Goal: Transaction & Acquisition: Book appointment/travel/reservation

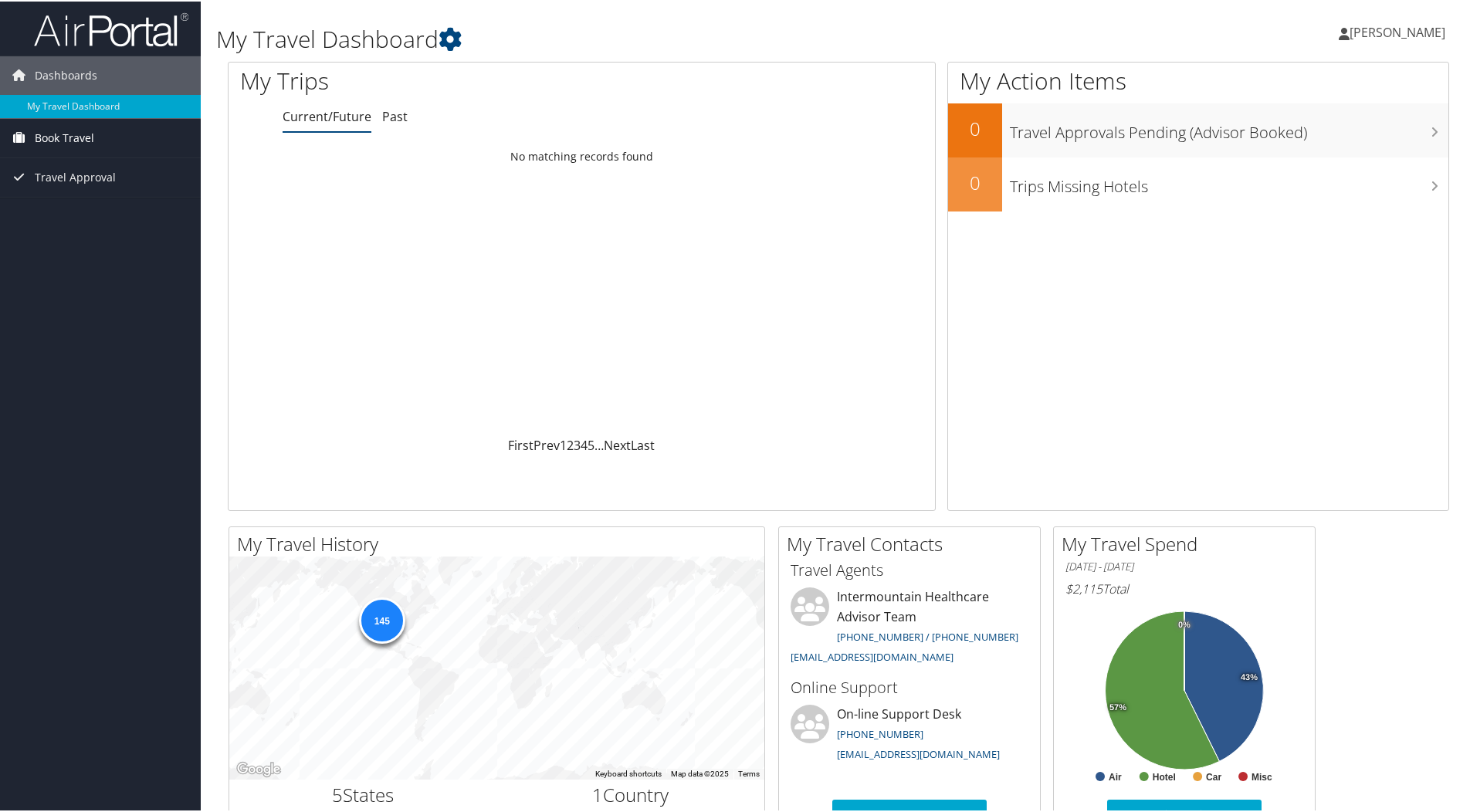
click at [94, 145] on link "Book Travel" at bounding box center [100, 137] width 201 height 39
click at [116, 194] on link "Book/Manage Online Trips" at bounding box center [100, 190] width 201 height 23
click at [399, 114] on link "Past" at bounding box center [395, 115] width 25 height 17
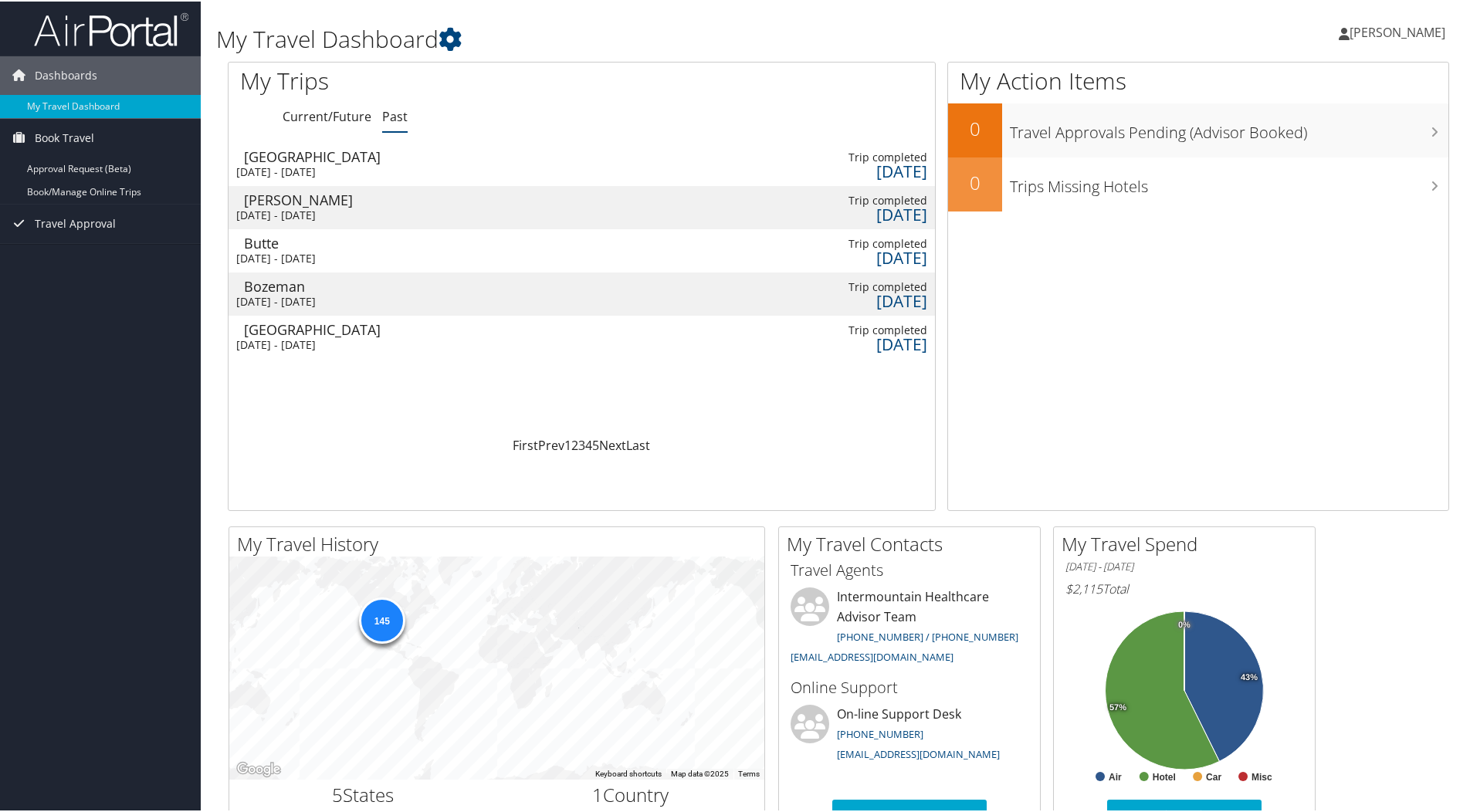
click at [318, 207] on div "Tue 13 May 2025 - Thu 15 May 2025" at bounding box center [318, 213] width 164 height 13
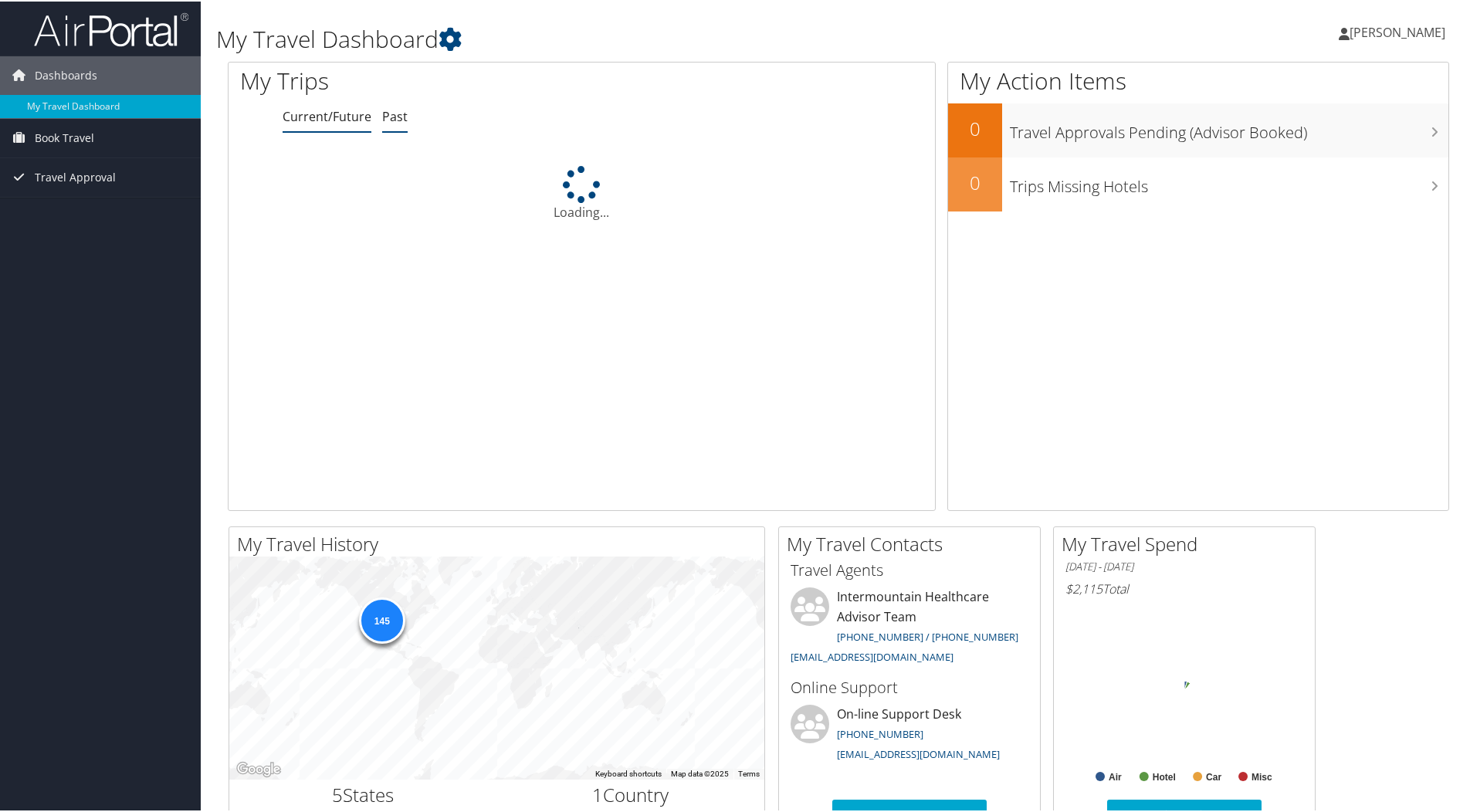
click at [397, 114] on link "Past" at bounding box center [395, 115] width 25 height 17
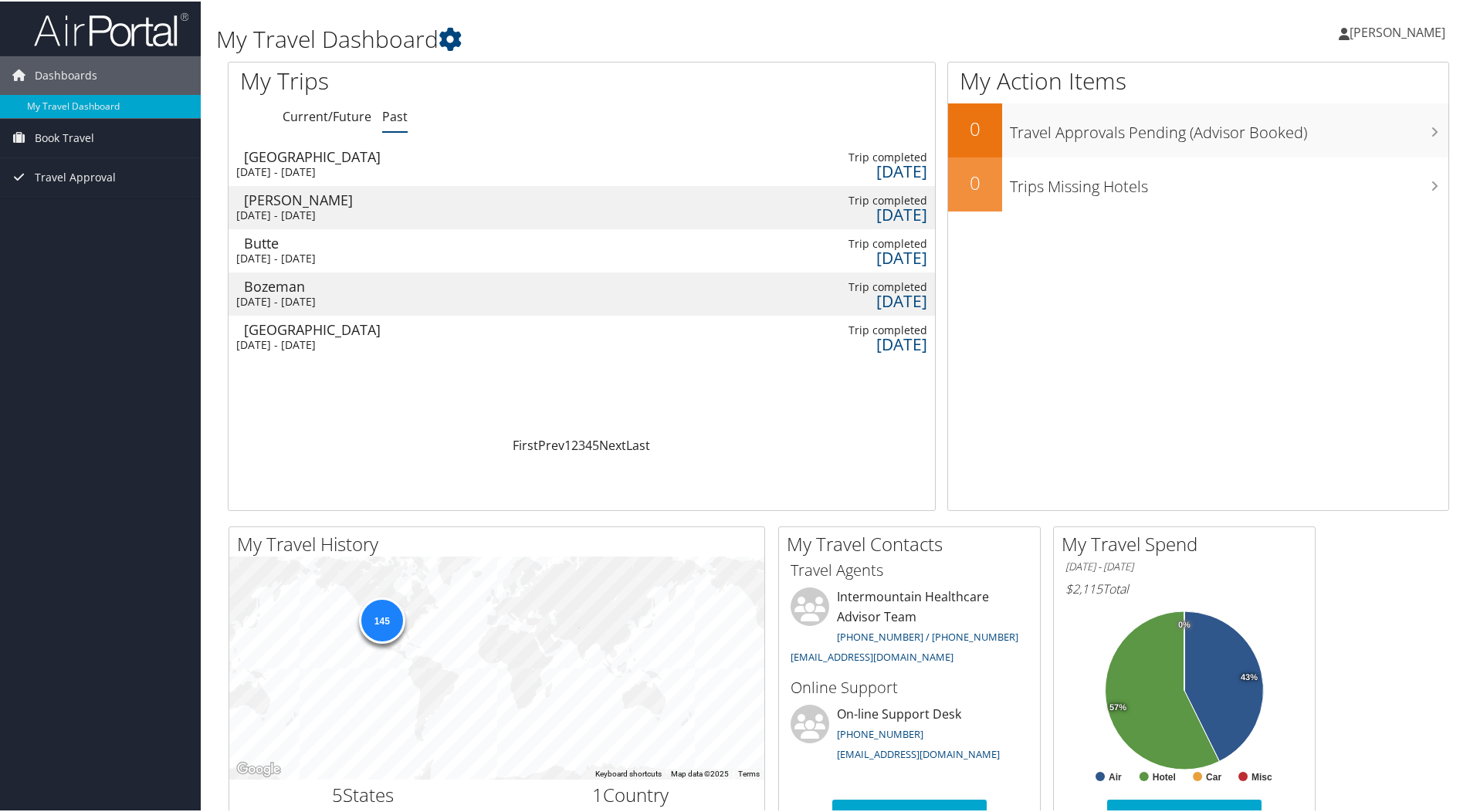
click at [304, 293] on div "[DATE] - [DATE]" at bounding box center [430, 300] width 389 height 13
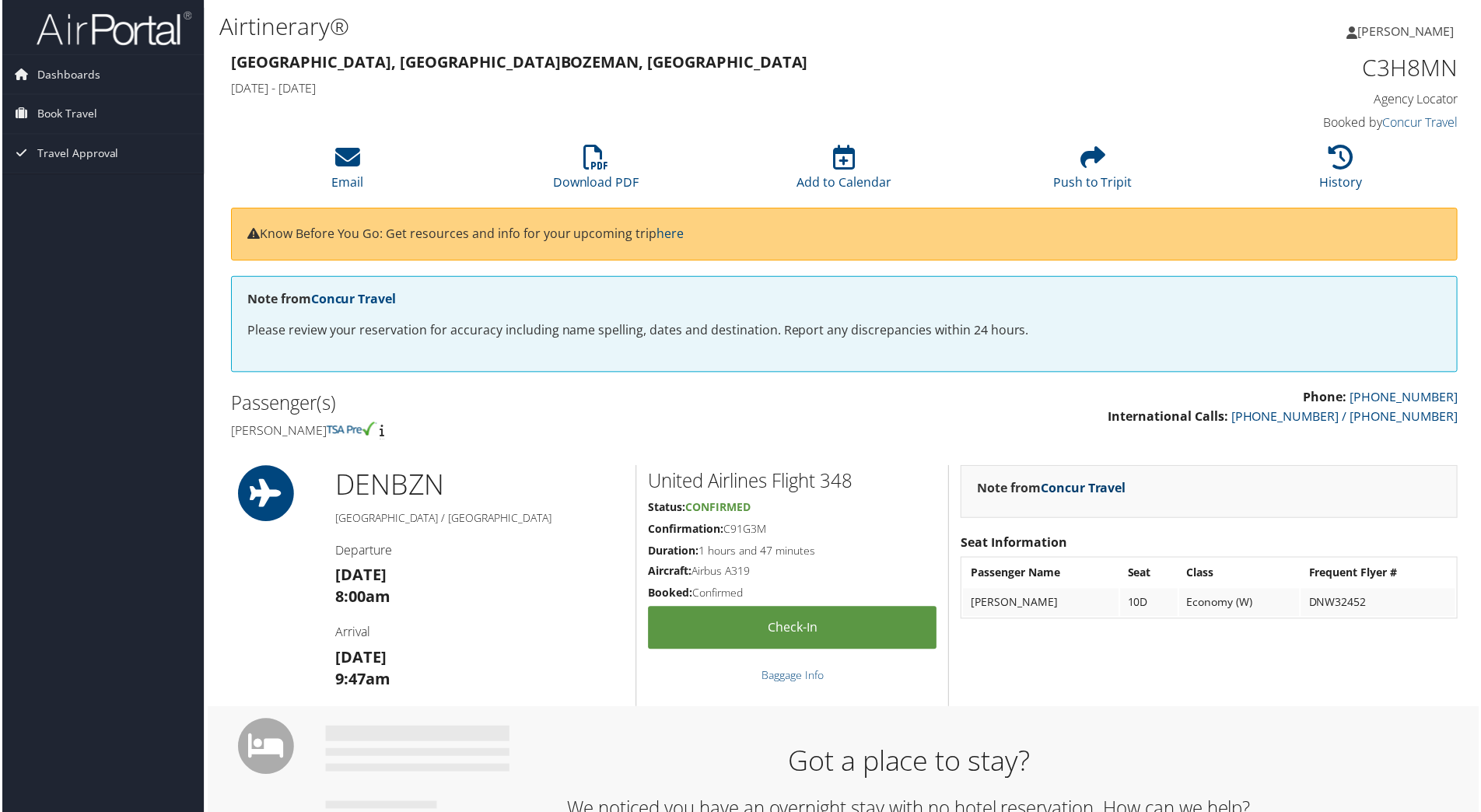
click at [1087, 493] on link "Concur Travel" at bounding box center [1084, 489] width 86 height 17
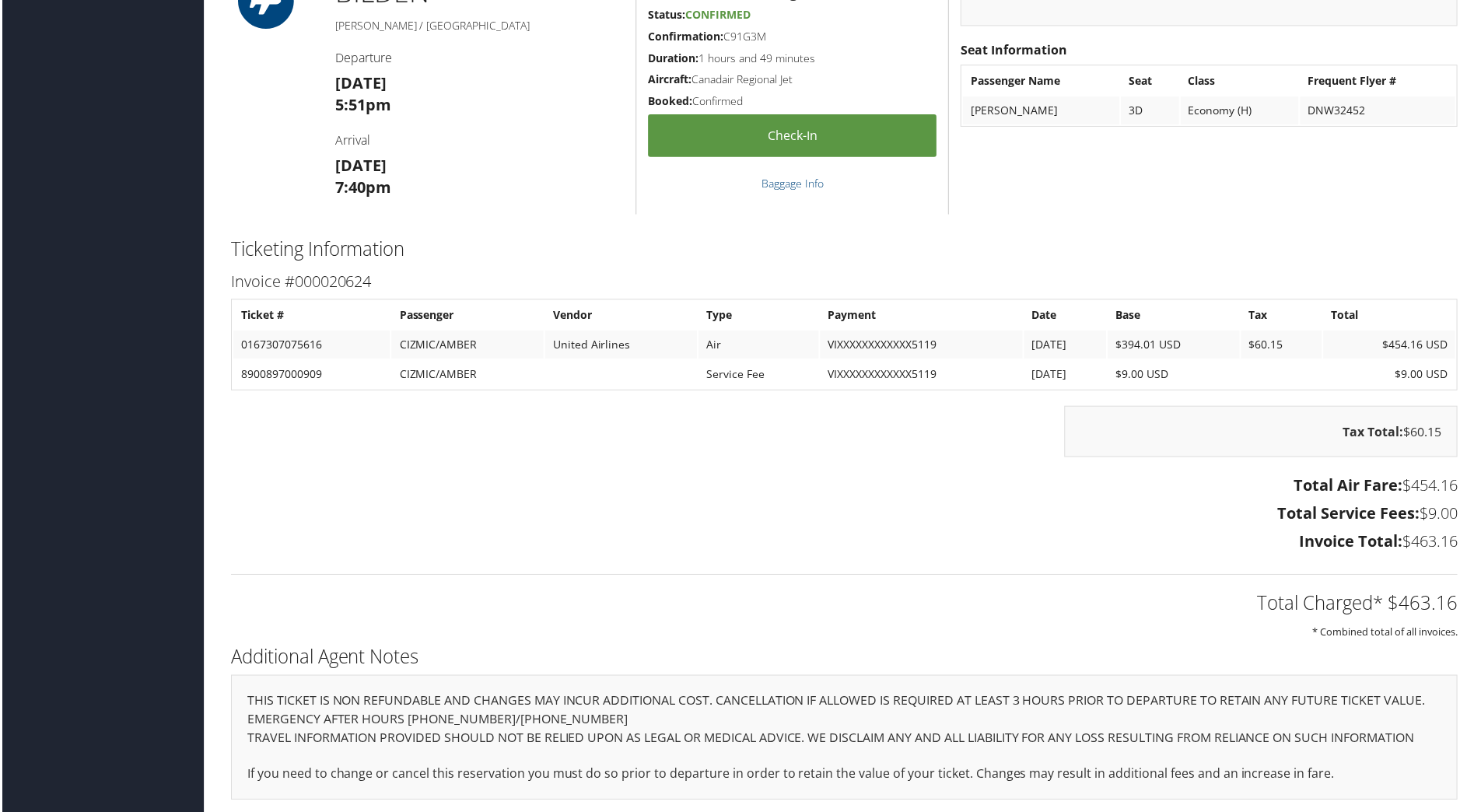
scroll to position [1251, 0]
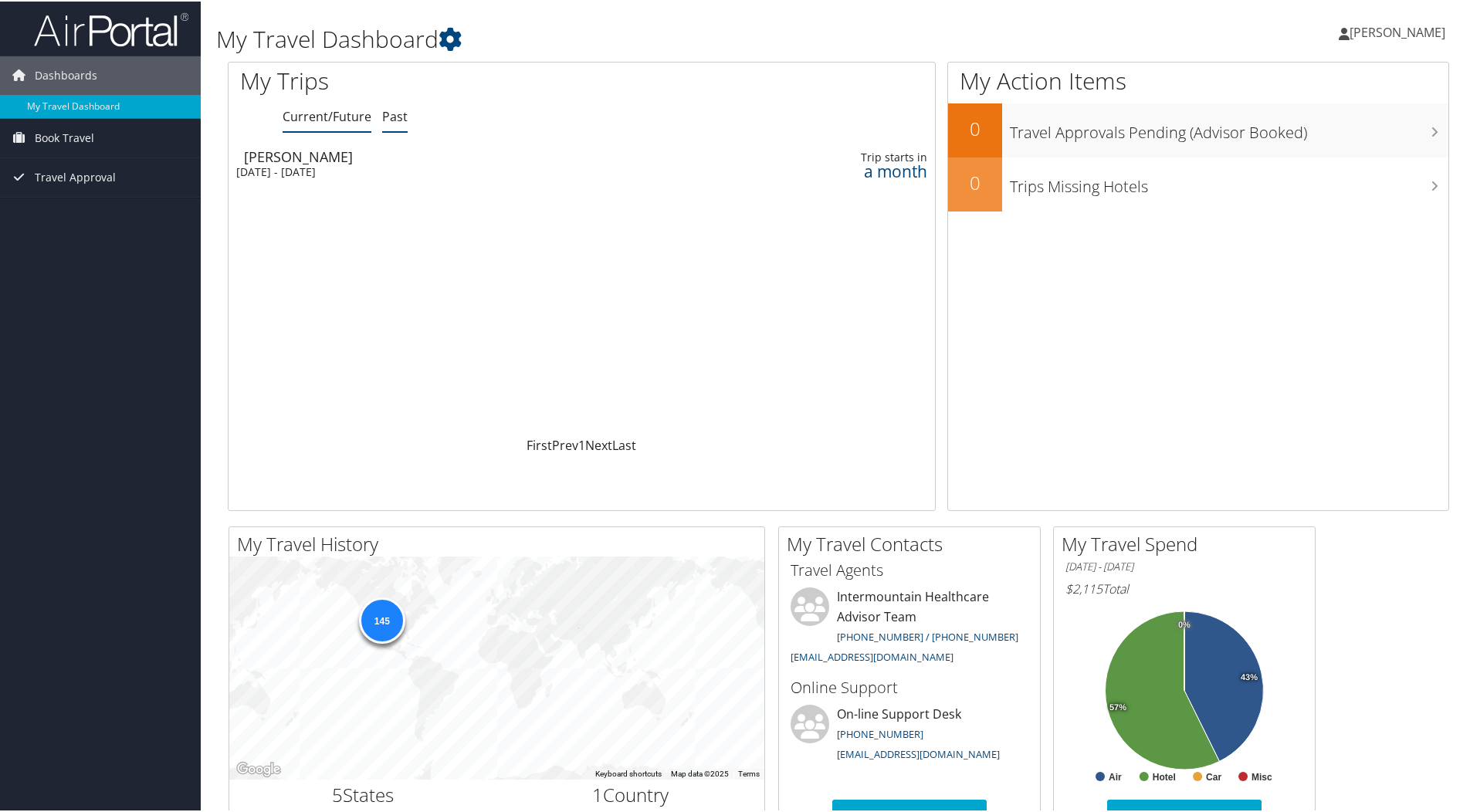
click at [390, 116] on link "Past" at bounding box center [395, 115] width 25 height 17
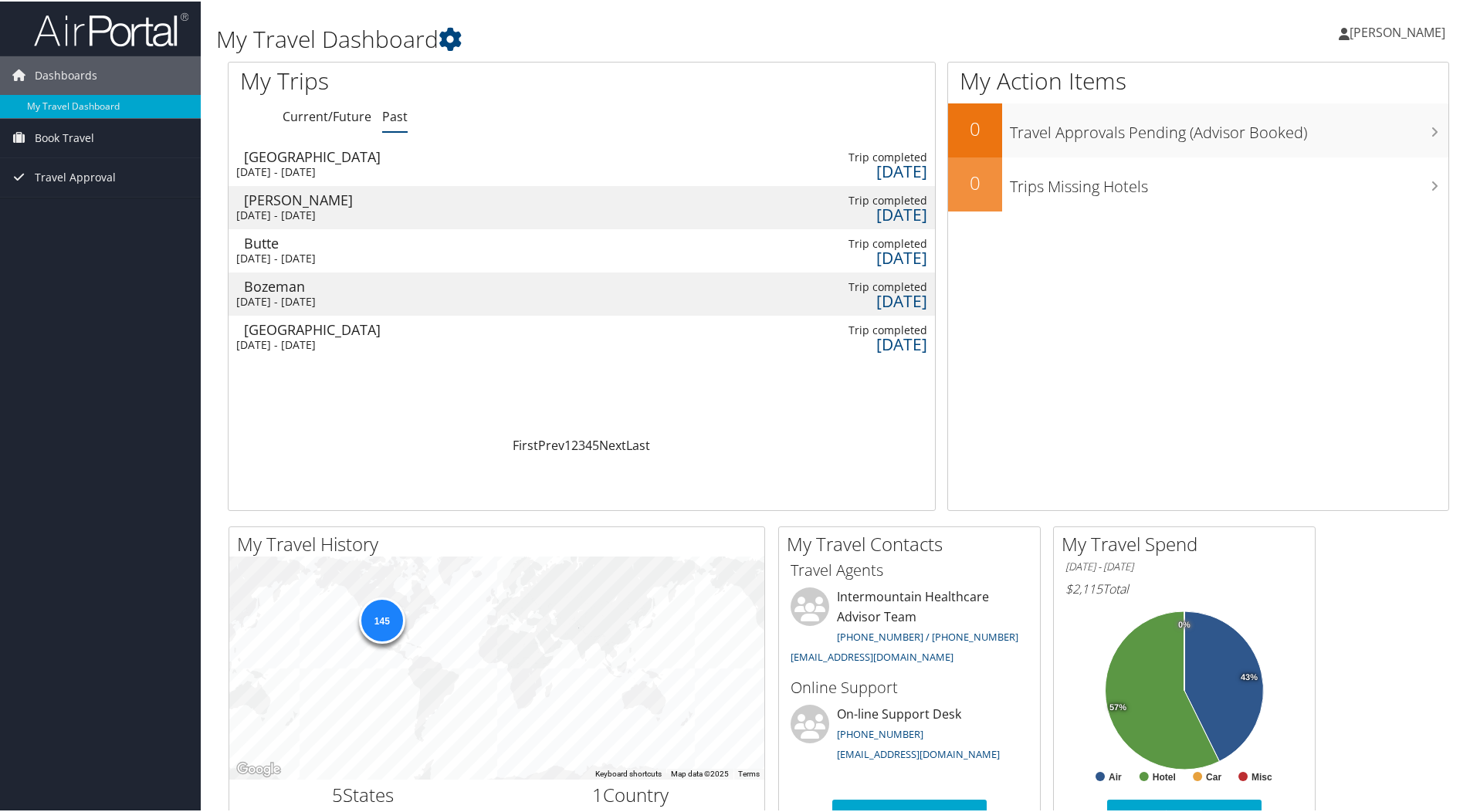
click at [303, 288] on div "Bozeman" at bounding box center [466, 285] width 444 height 13
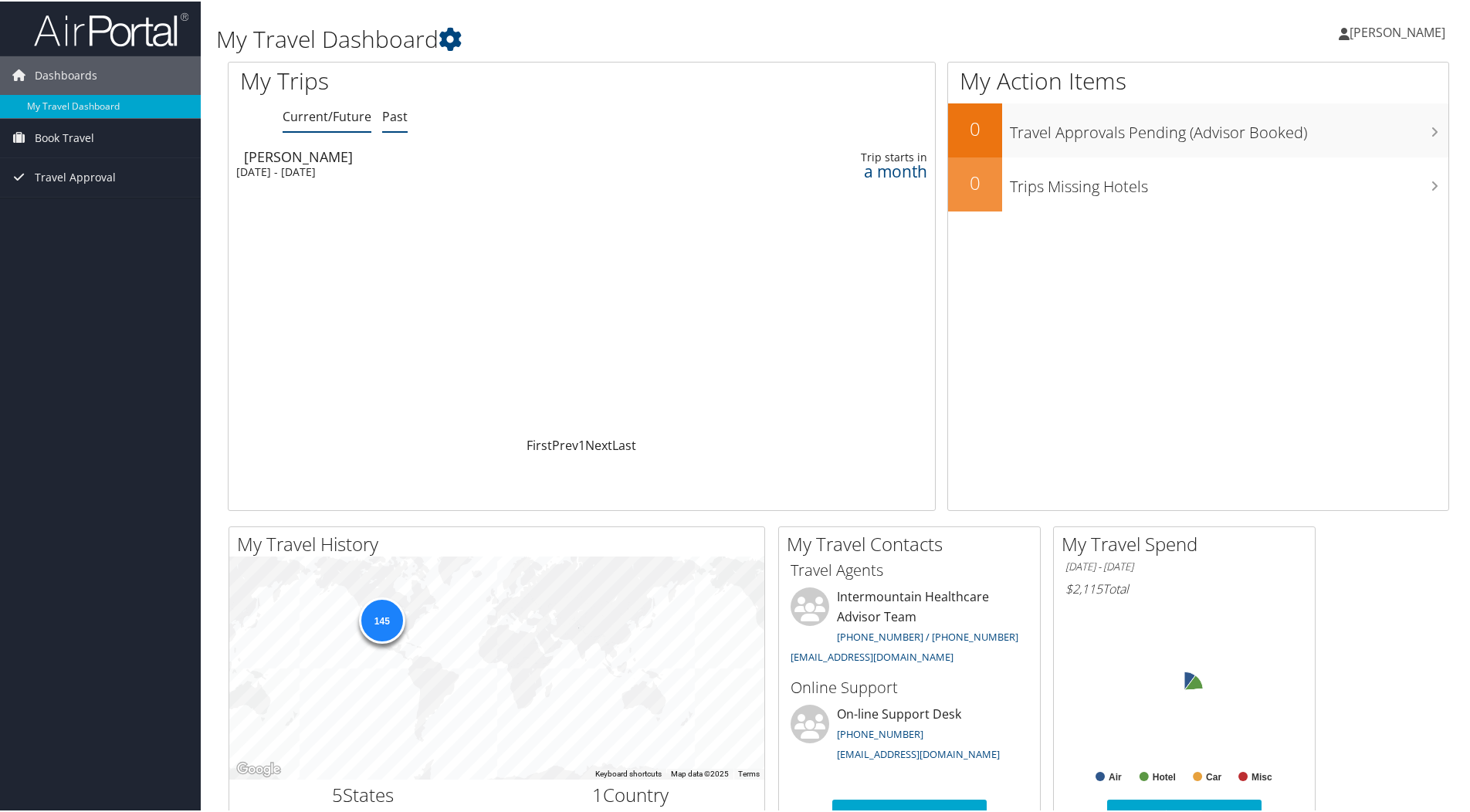
click at [401, 118] on link "Past" at bounding box center [395, 115] width 25 height 17
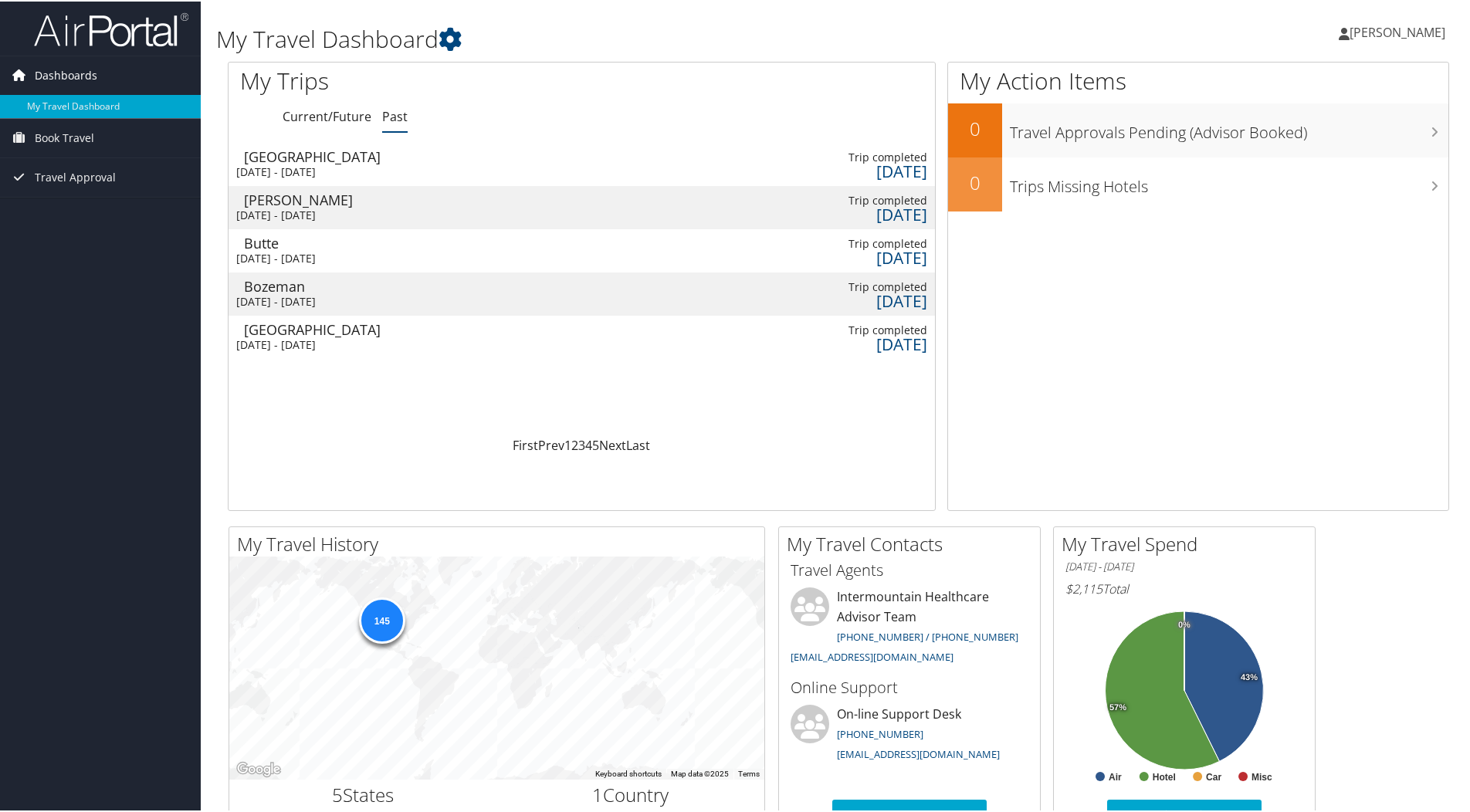
click at [68, 73] on span "Dashboards" at bounding box center [66, 74] width 62 height 39
click at [73, 100] on link "My Travel Dashboard" at bounding box center [100, 105] width 201 height 23
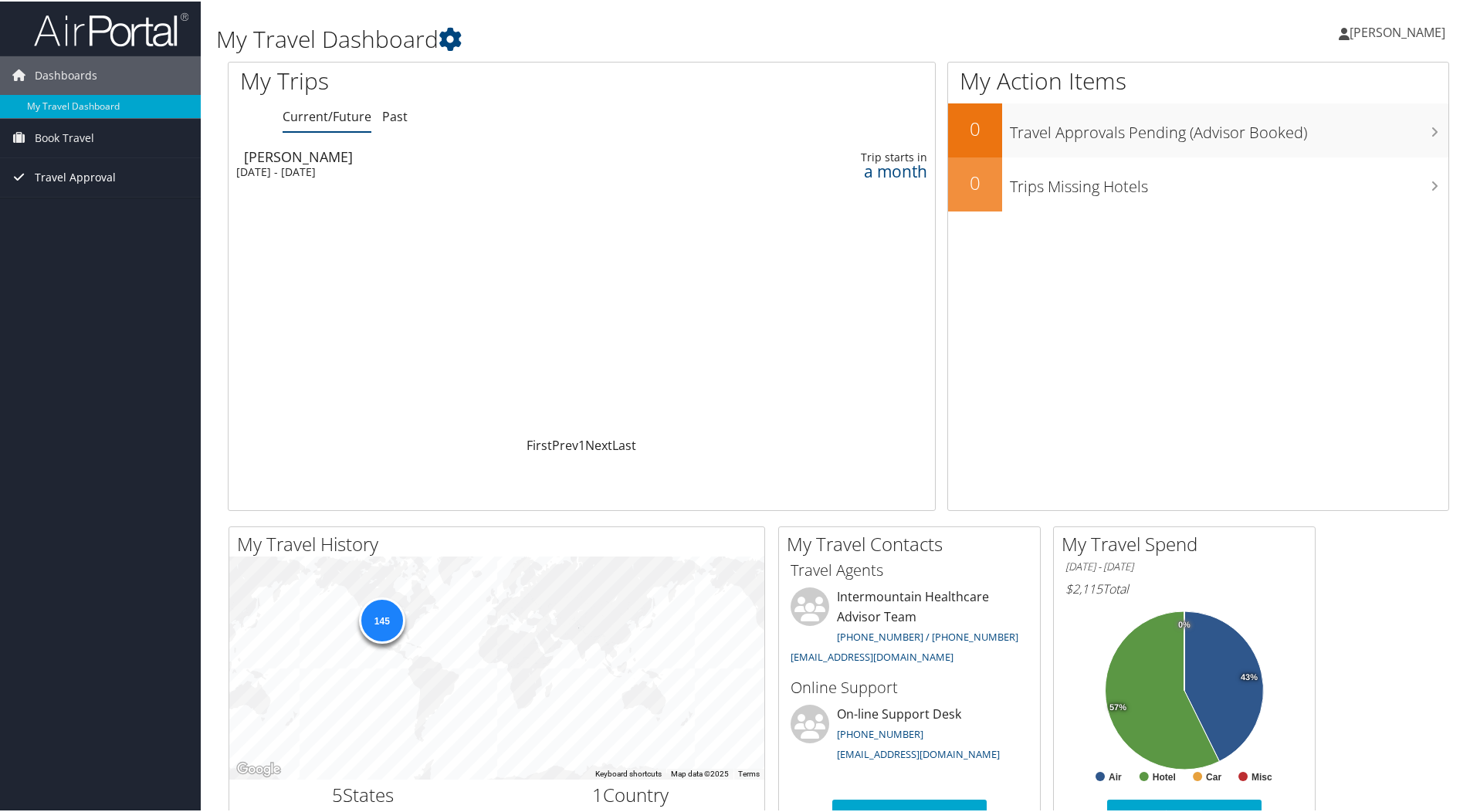
click at [82, 178] on span "Travel Approval" at bounding box center [75, 176] width 81 height 39
click at [81, 255] on link "Canceled Trips" at bounding box center [100, 253] width 201 height 23
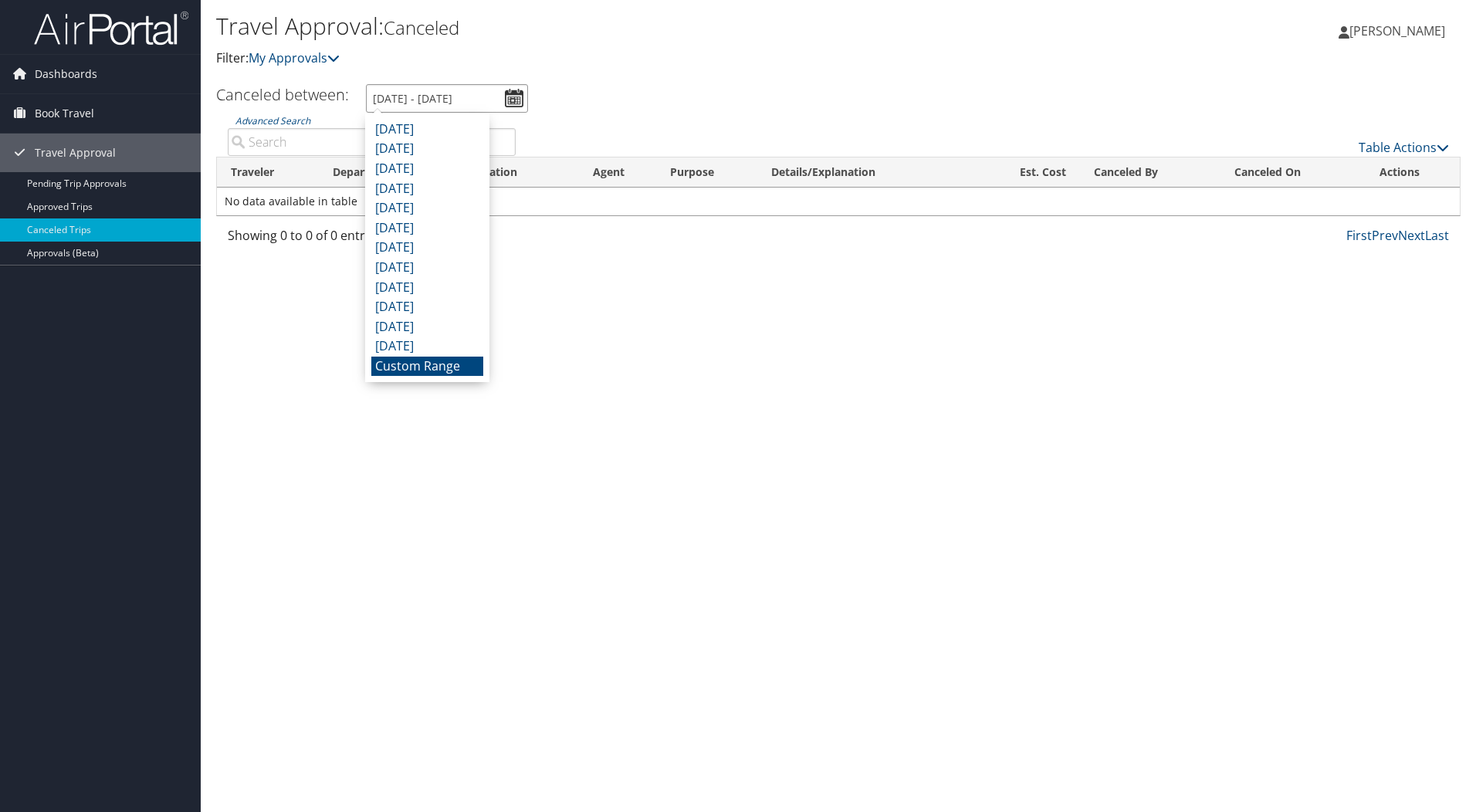
click at [515, 98] on input "[DATE] - [DATE]" at bounding box center [447, 99] width 162 height 29
click at [424, 218] on li "[DATE]" at bounding box center [427, 229] width 112 height 20
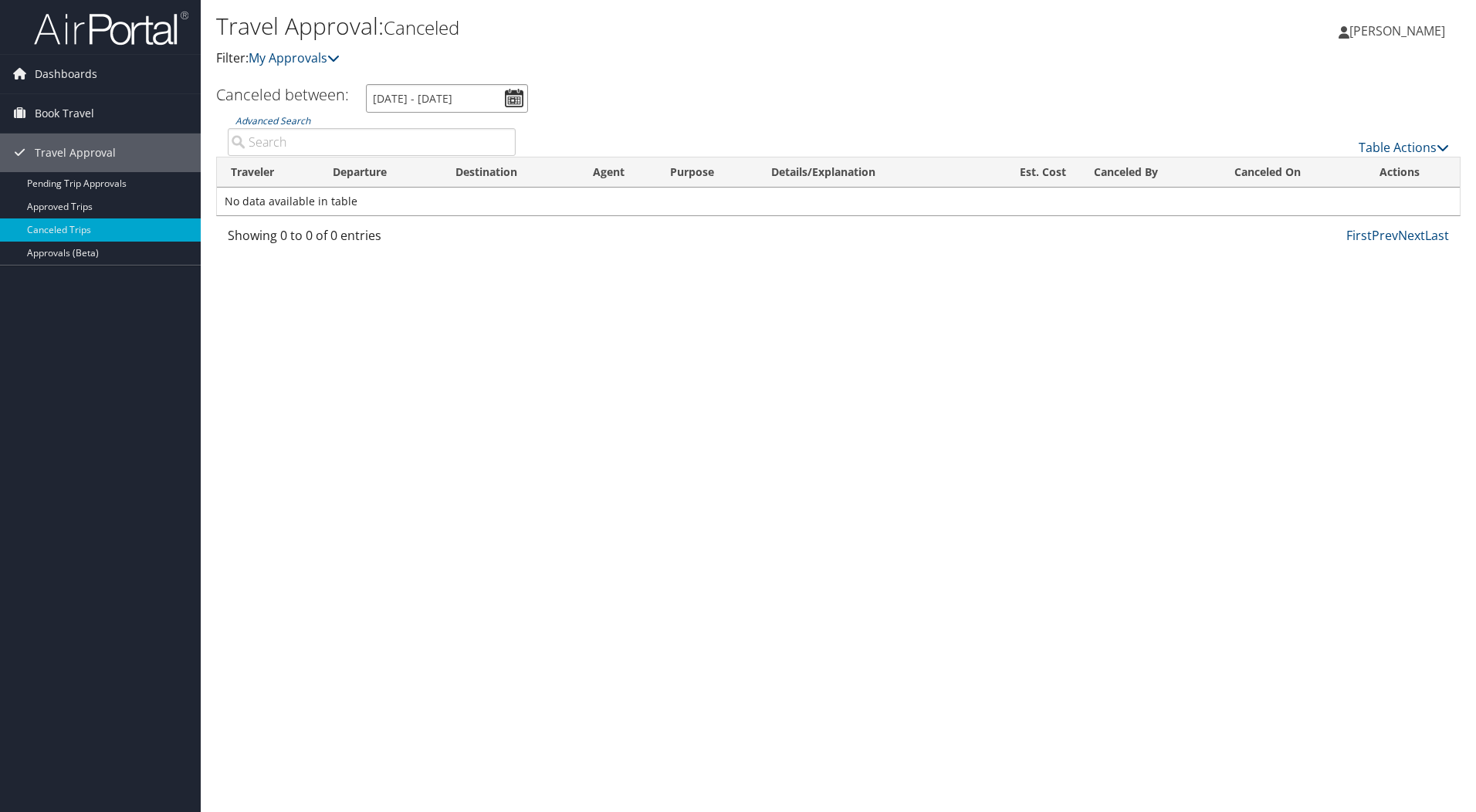
click at [523, 90] on input "3/1/2025 - 3/31/2025" at bounding box center [447, 99] width 162 height 29
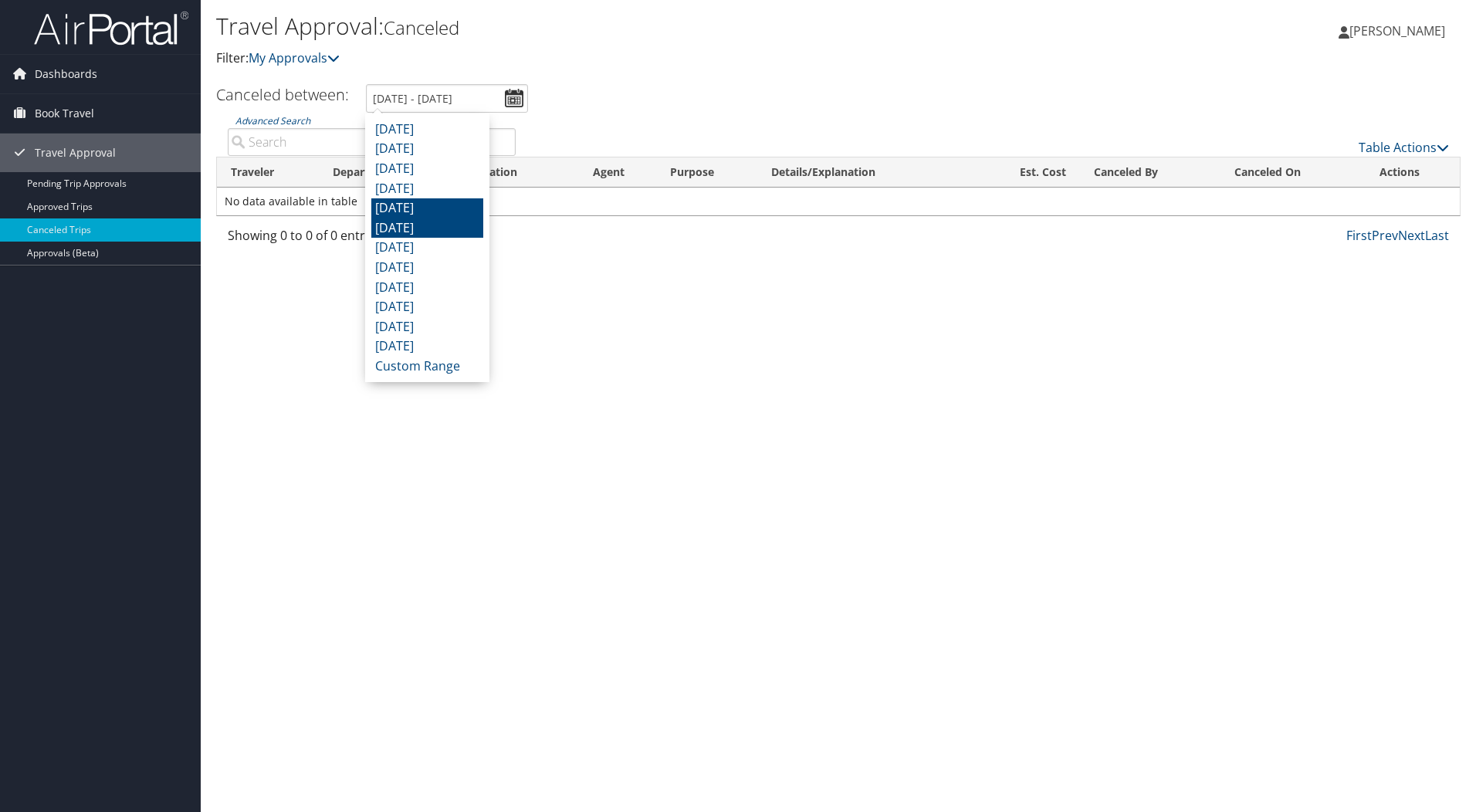
click at [450, 207] on li "[DATE]" at bounding box center [427, 208] width 112 height 20
type input "4/1/2025 - 4/30/2025"
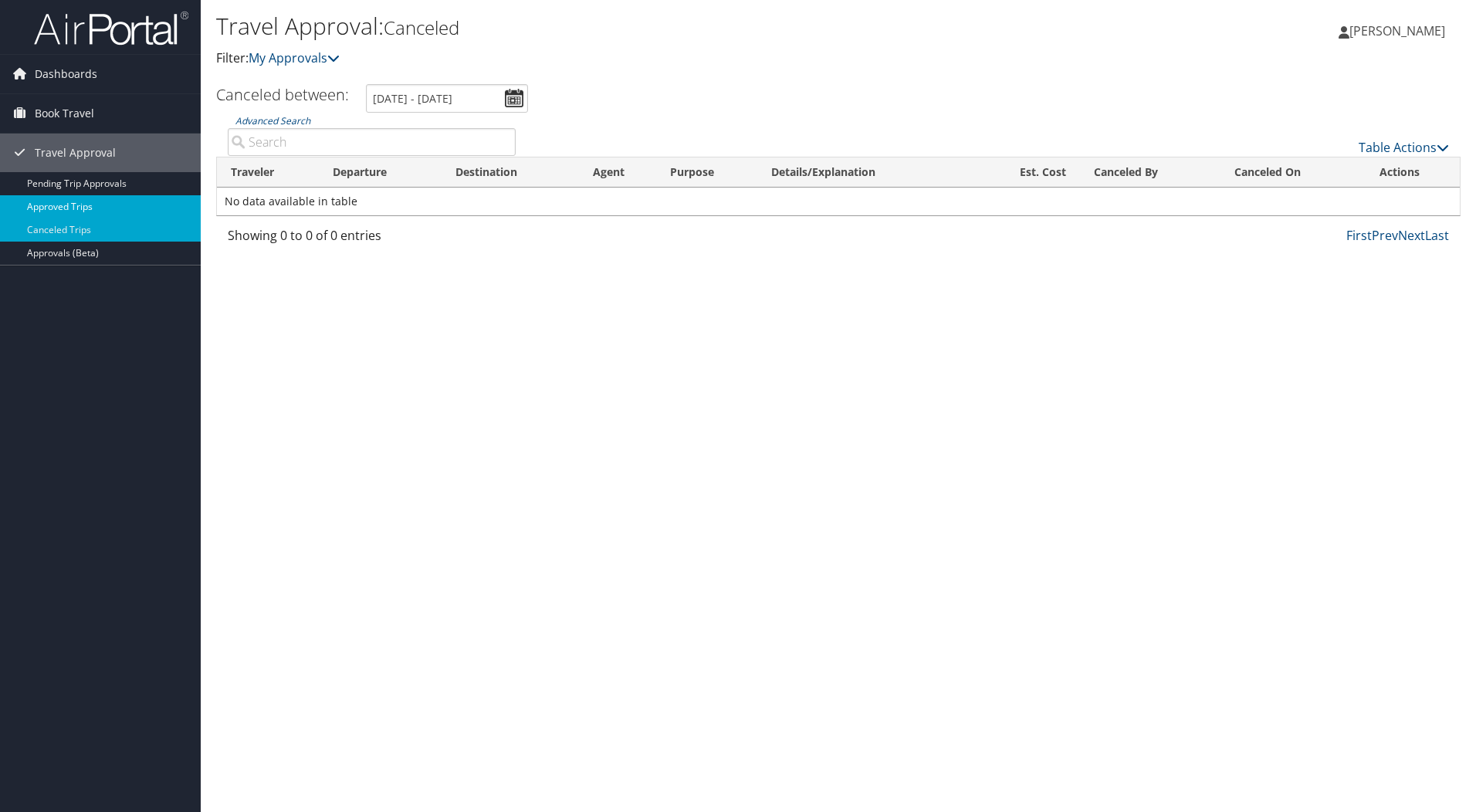
click at [81, 207] on link "Approved Trips" at bounding box center [100, 207] width 201 height 23
click at [81, 182] on link "Pending Trip Approvals" at bounding box center [100, 183] width 201 height 23
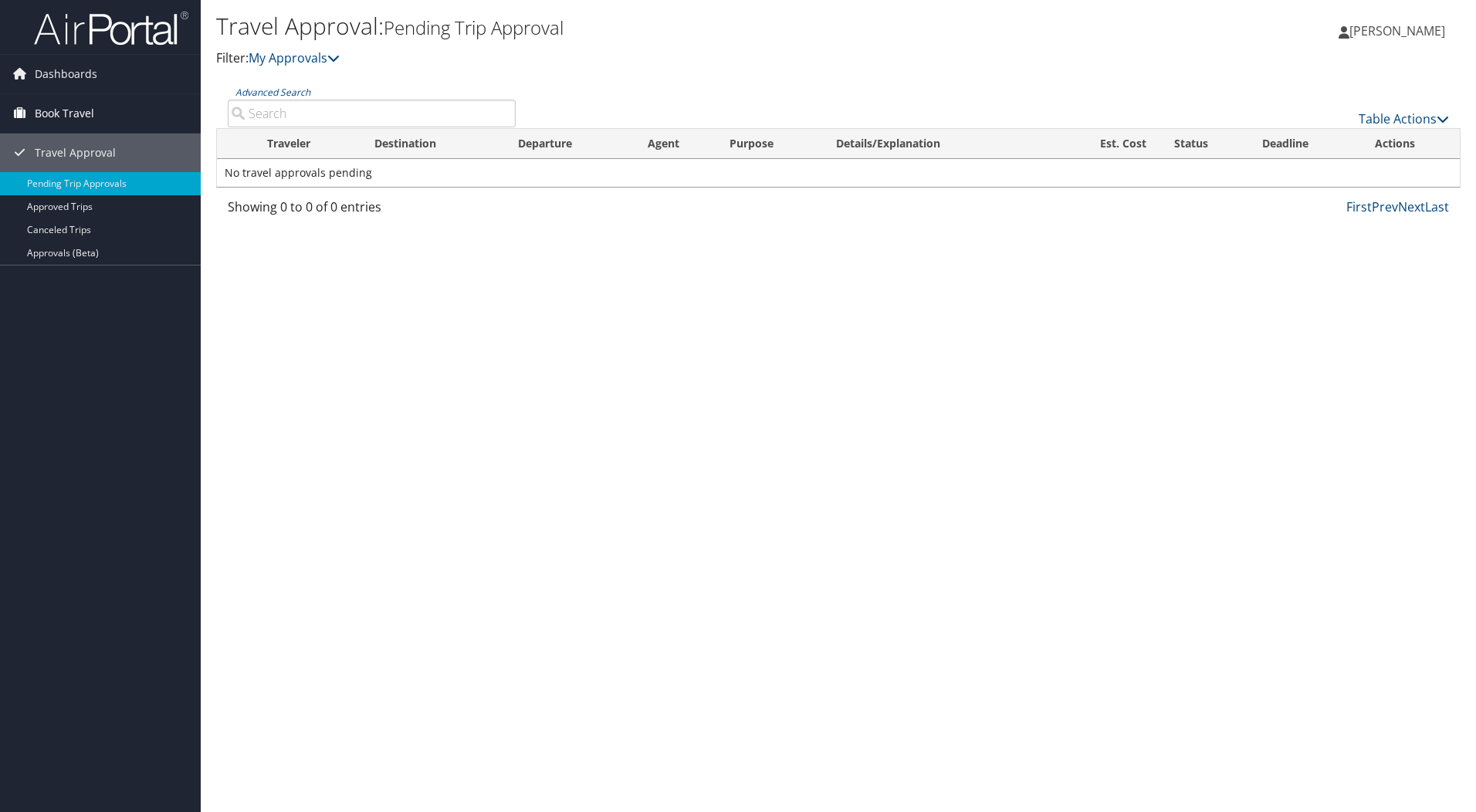
click at [83, 117] on span "Book Travel" at bounding box center [64, 114] width 59 height 39
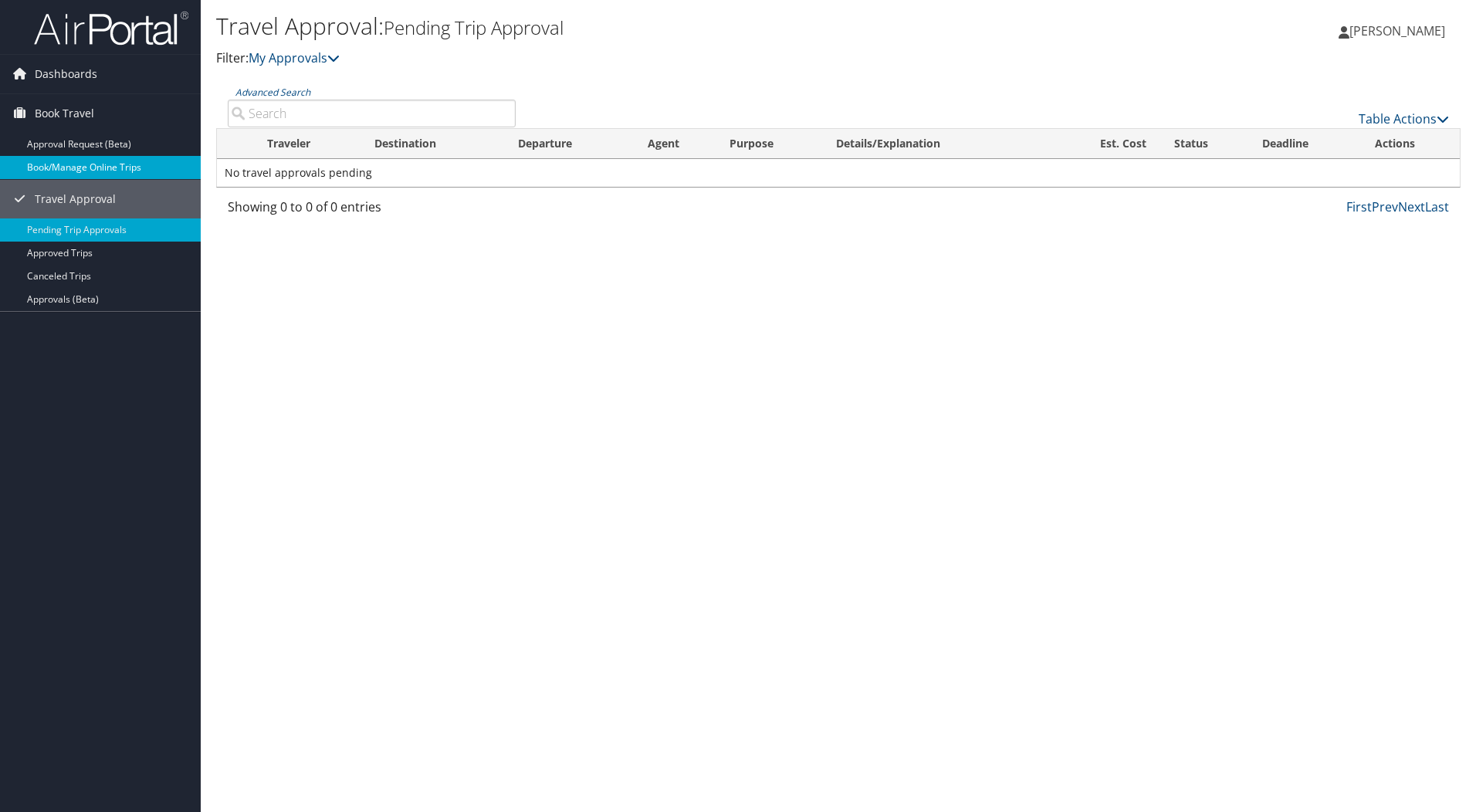
click at [83, 166] on link "Book/Manage Online Trips" at bounding box center [100, 167] width 201 height 23
click at [89, 157] on link "Book/Manage Online Trips" at bounding box center [100, 167] width 201 height 23
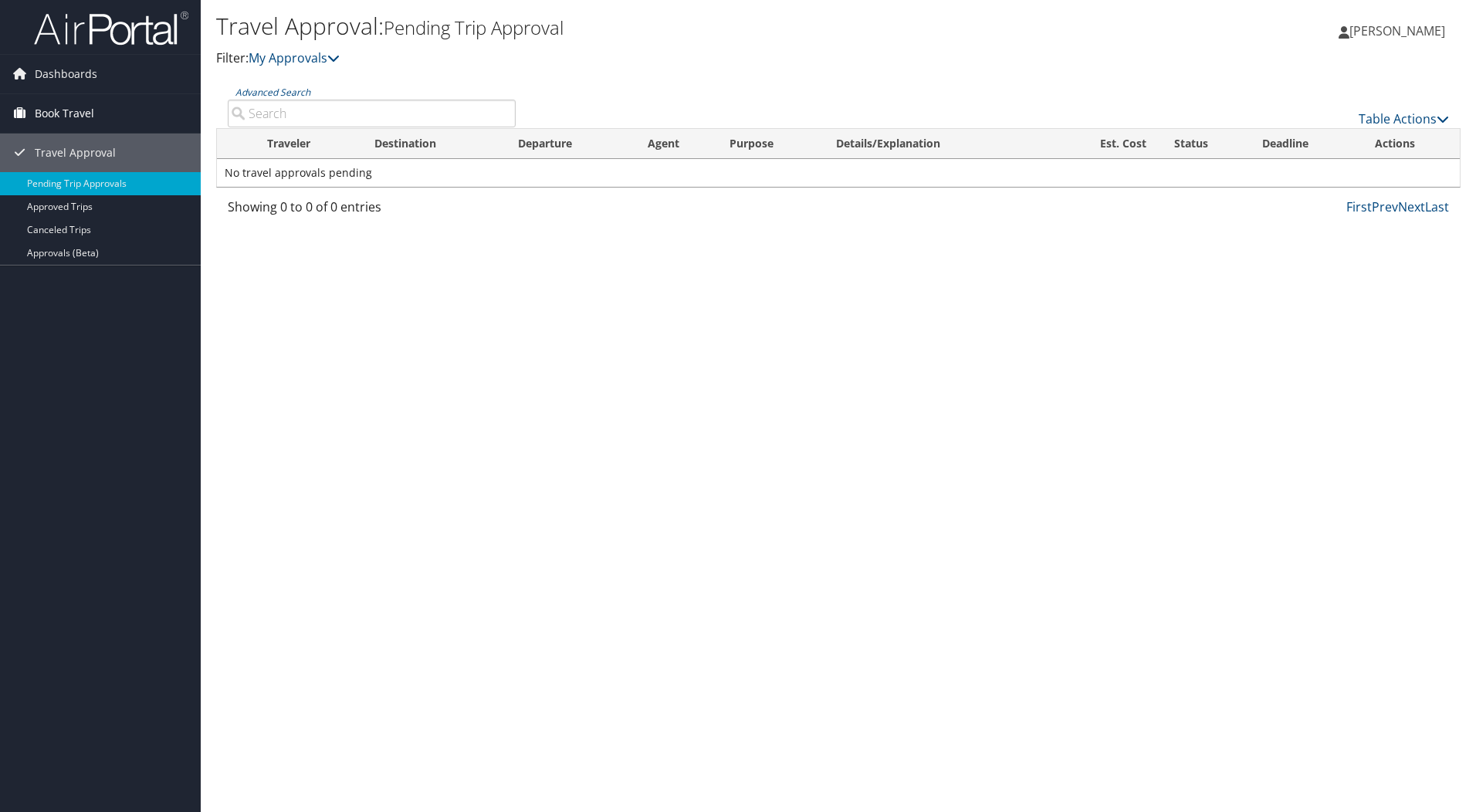
click at [56, 116] on span "Book Travel" at bounding box center [64, 114] width 59 height 39
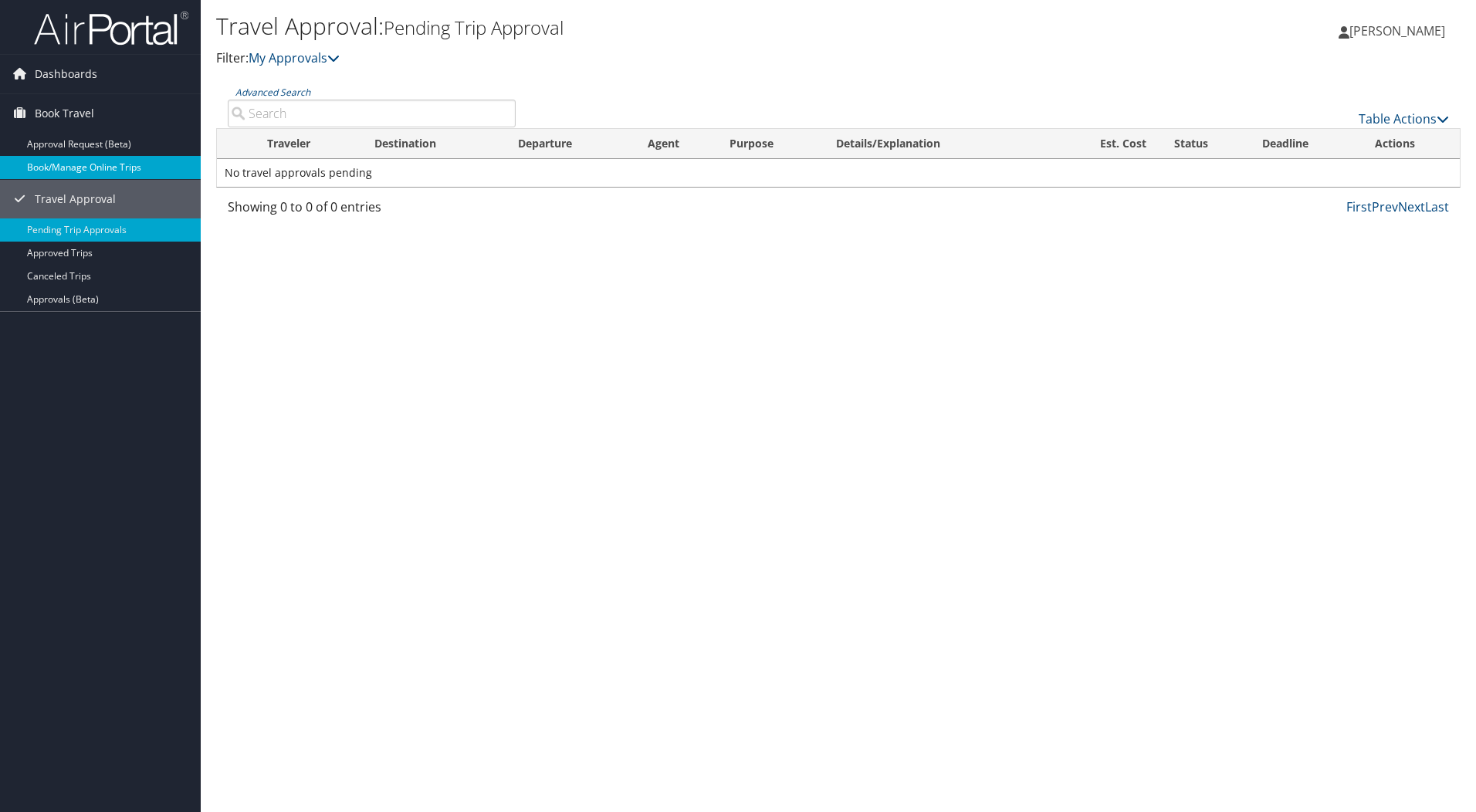
click at [75, 169] on link "Book/Manage Online Trips" at bounding box center [100, 167] width 201 height 23
